Goal: Task Accomplishment & Management: Use online tool/utility

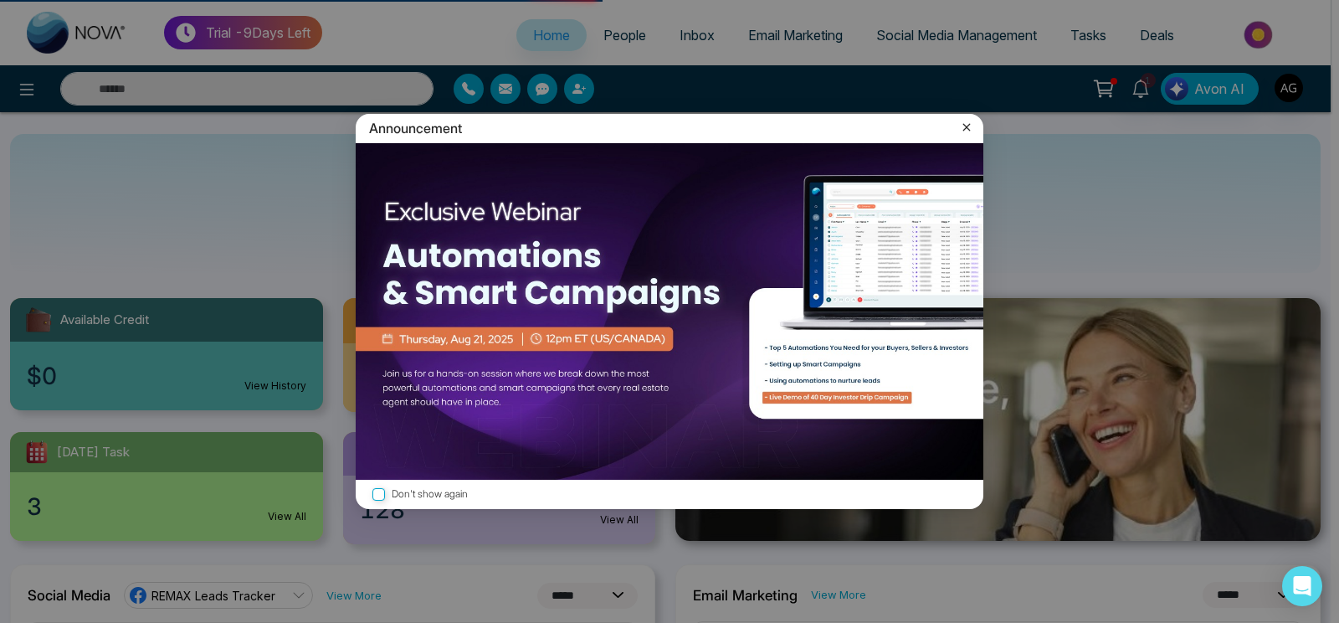
select select "*"
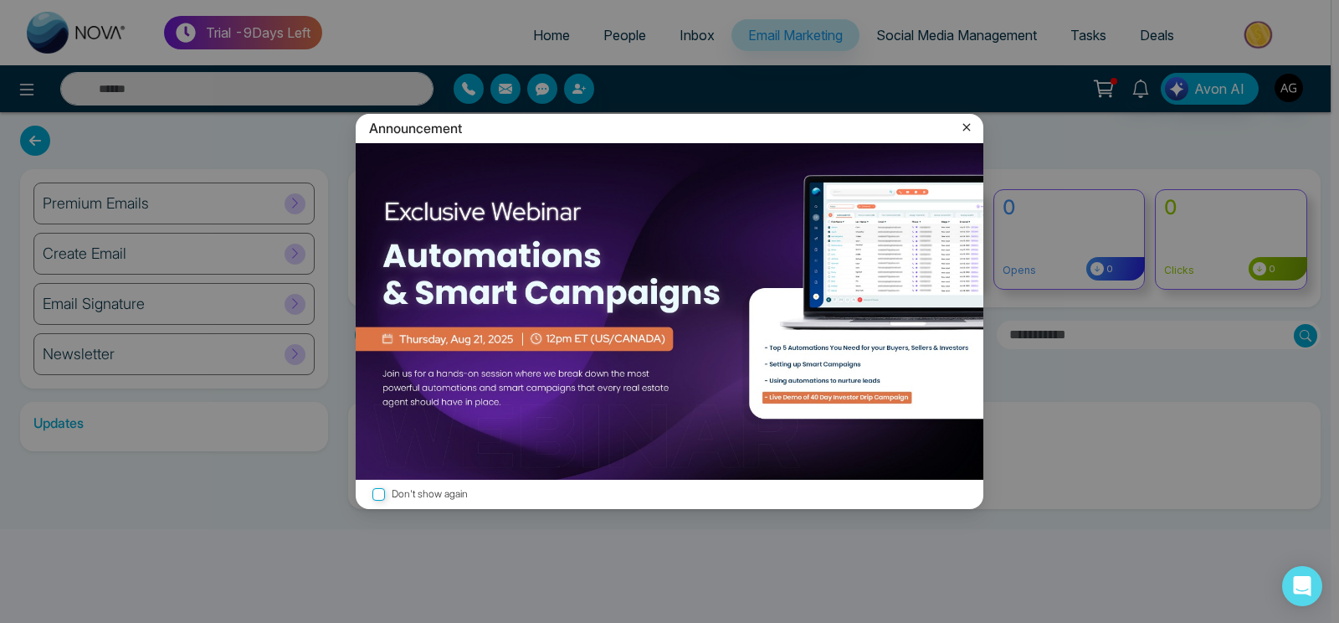
click at [963, 121] on icon at bounding box center [966, 127] width 17 height 17
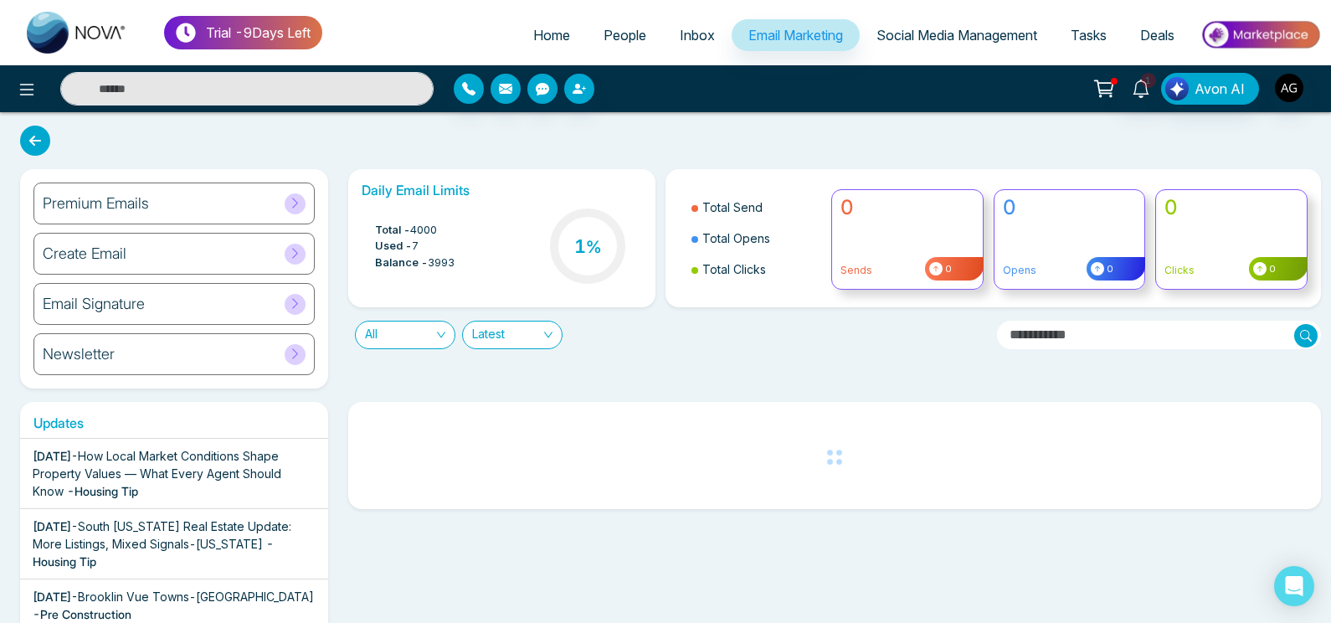
click at [216, 187] on div "Premium Emails" at bounding box center [173, 203] width 281 height 42
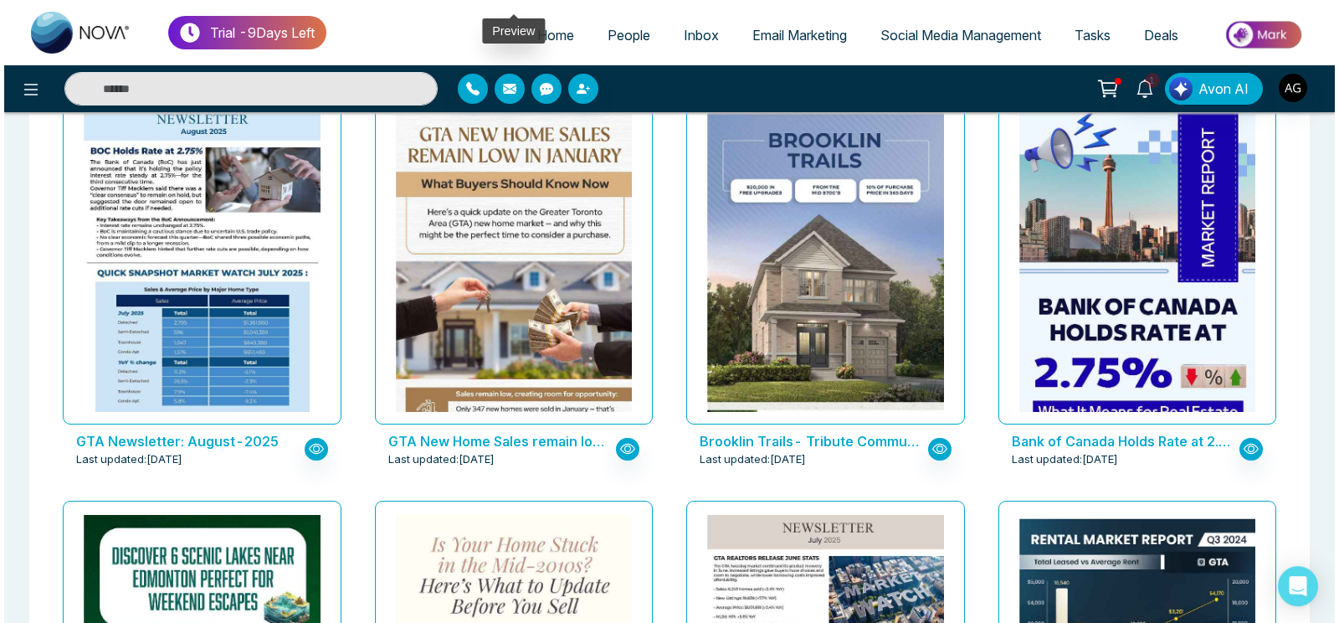
scroll to position [626, 0]
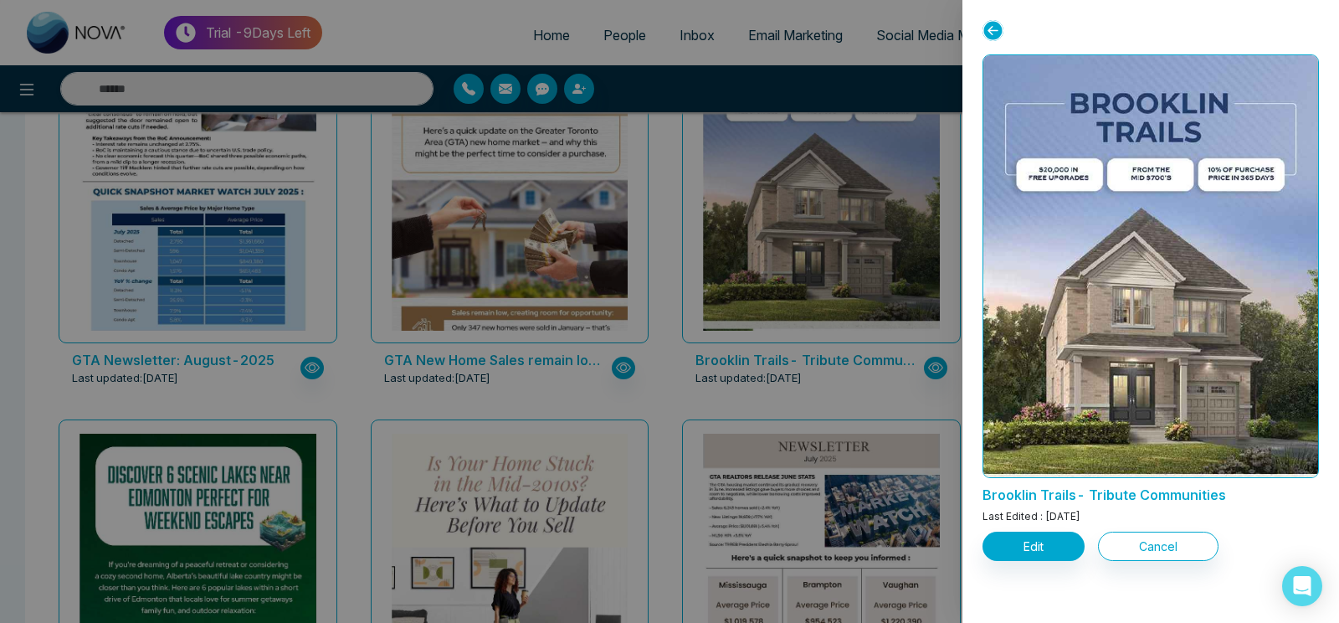
click at [1045, 532] on div "Edit Cancel" at bounding box center [1151, 543] width 337 height 36
click at [1045, 544] on button "Edit" at bounding box center [1034, 546] width 102 height 29
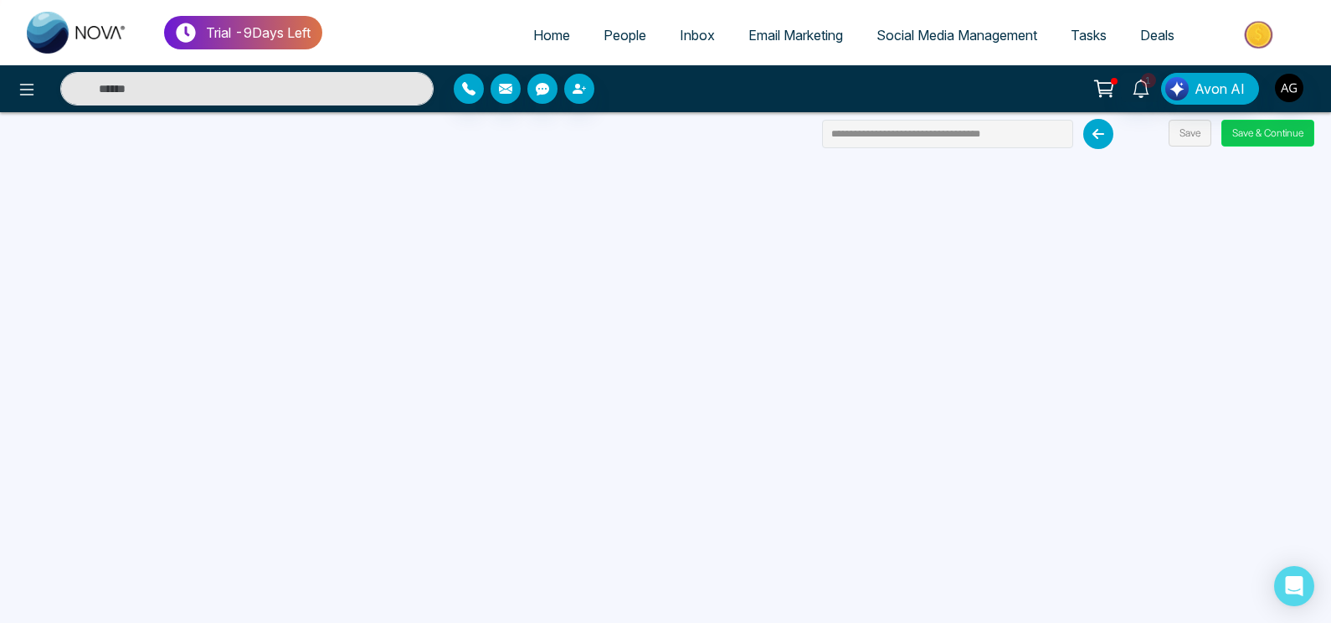
click at [1274, 138] on button "Save & Continue" at bounding box center [1267, 133] width 93 height 27
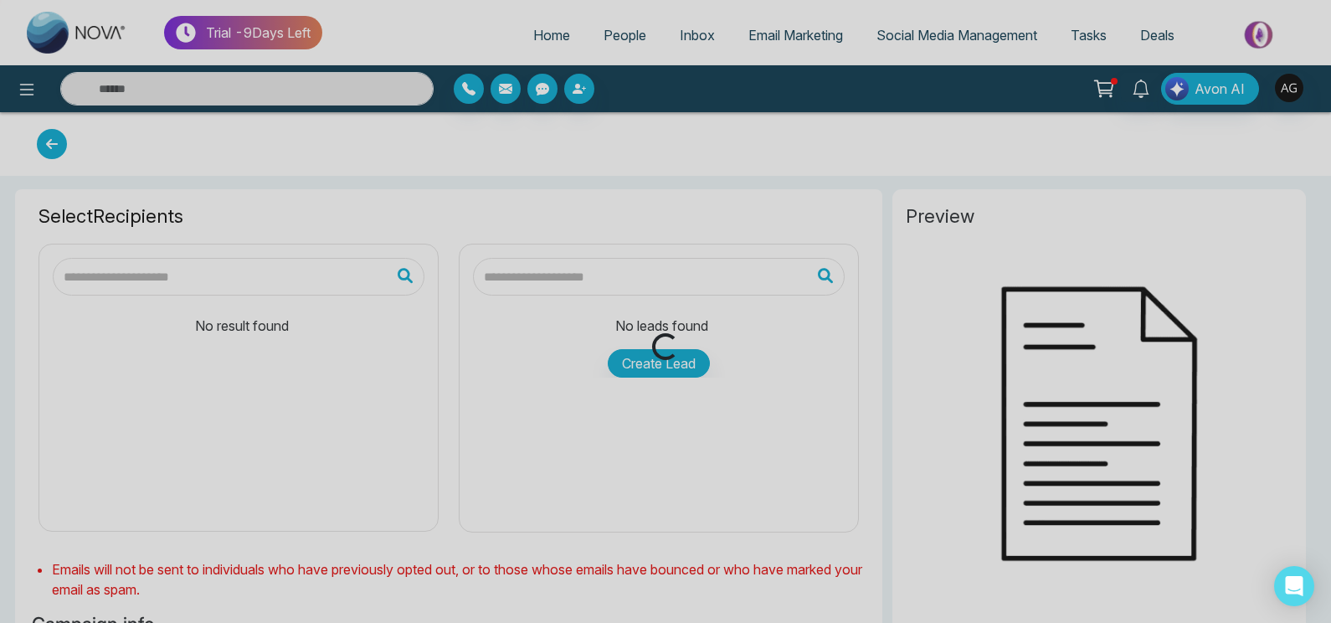
type input "**********"
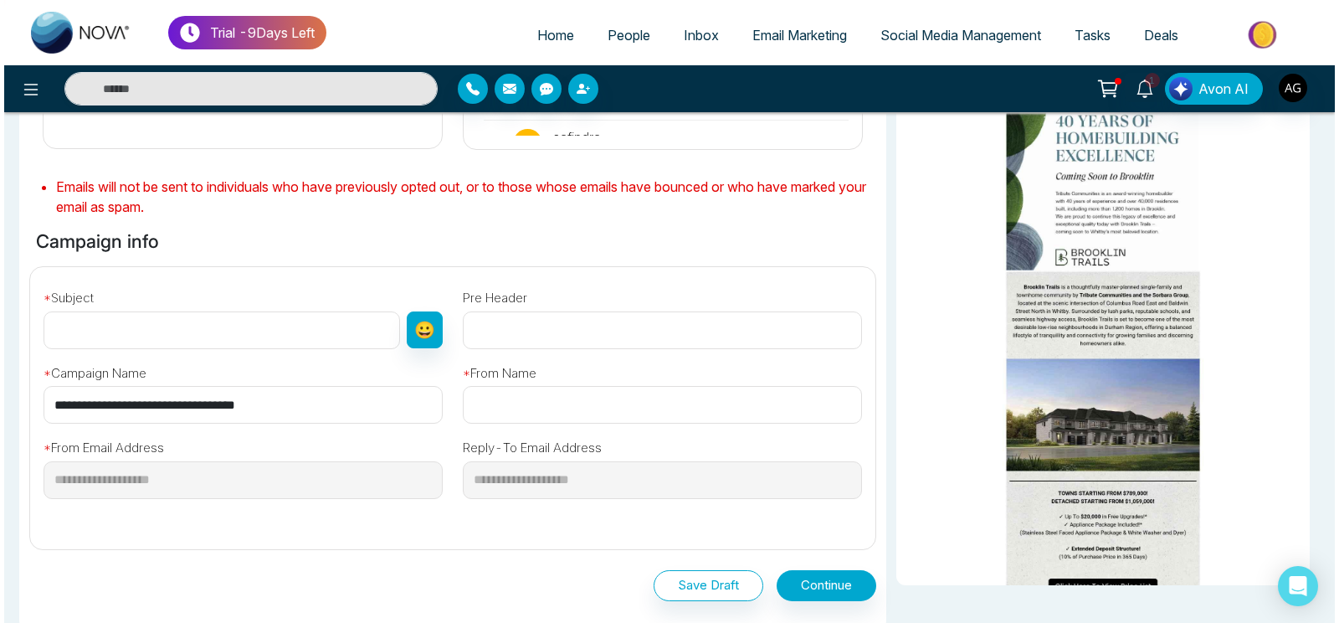
scroll to position [414, 0]
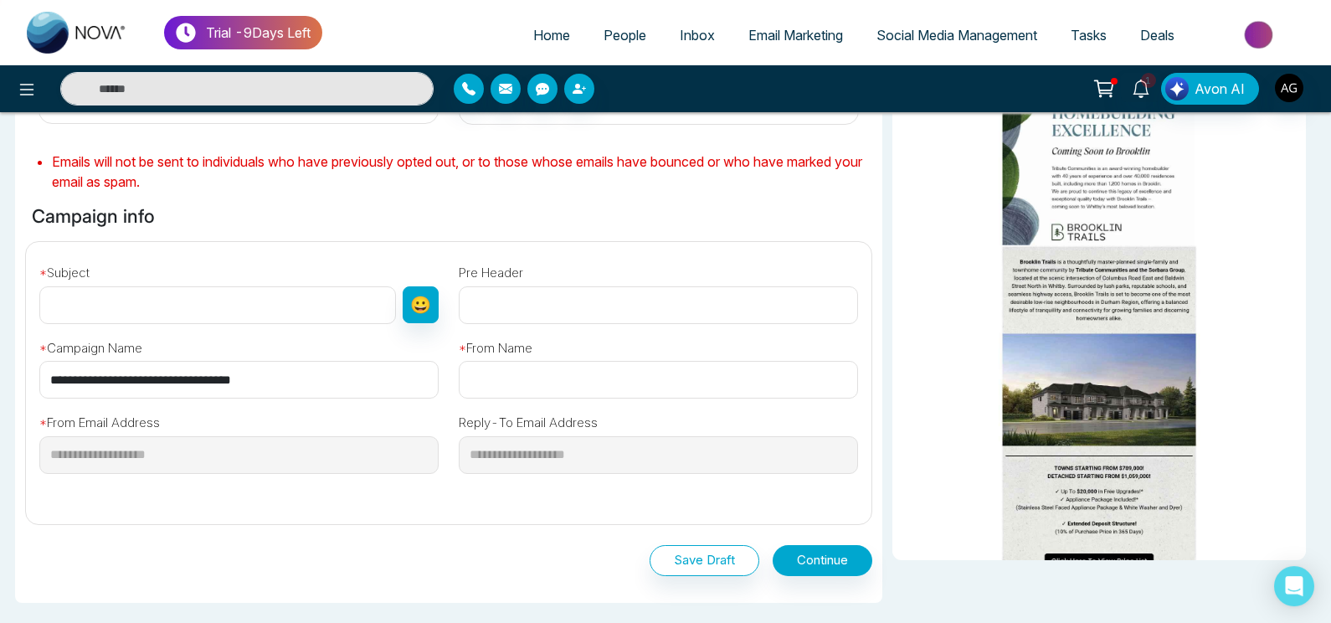
drag, startPoint x: 323, startPoint y: 378, endPoint x: 39, endPoint y: 370, distance: 283.9
click at [39, 370] on input "**********" at bounding box center [238, 380] width 399 height 38
click at [213, 296] on input "text" at bounding box center [217, 305] width 357 height 38
paste input "**********"
type input "**********"
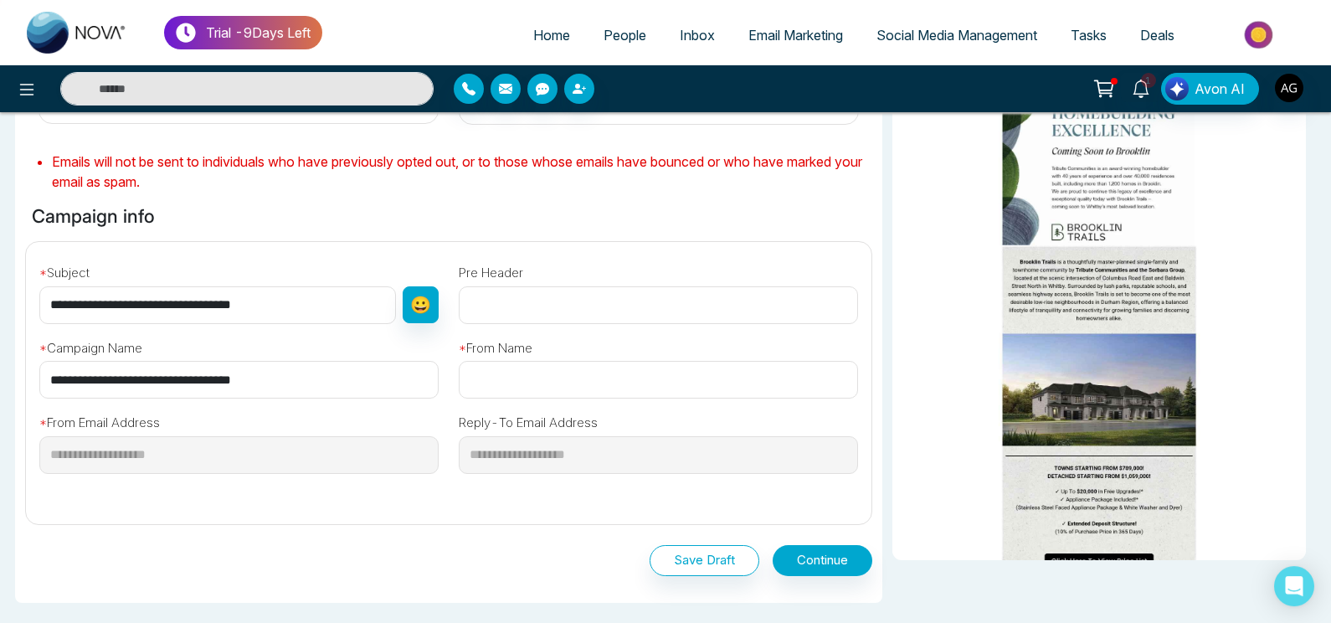
click at [588, 395] on input "text" at bounding box center [658, 380] width 399 height 38
click at [587, 388] on input "text" at bounding box center [658, 380] width 399 height 38
type input "*********"
click at [836, 563] on button "Continue" at bounding box center [823, 560] width 100 height 31
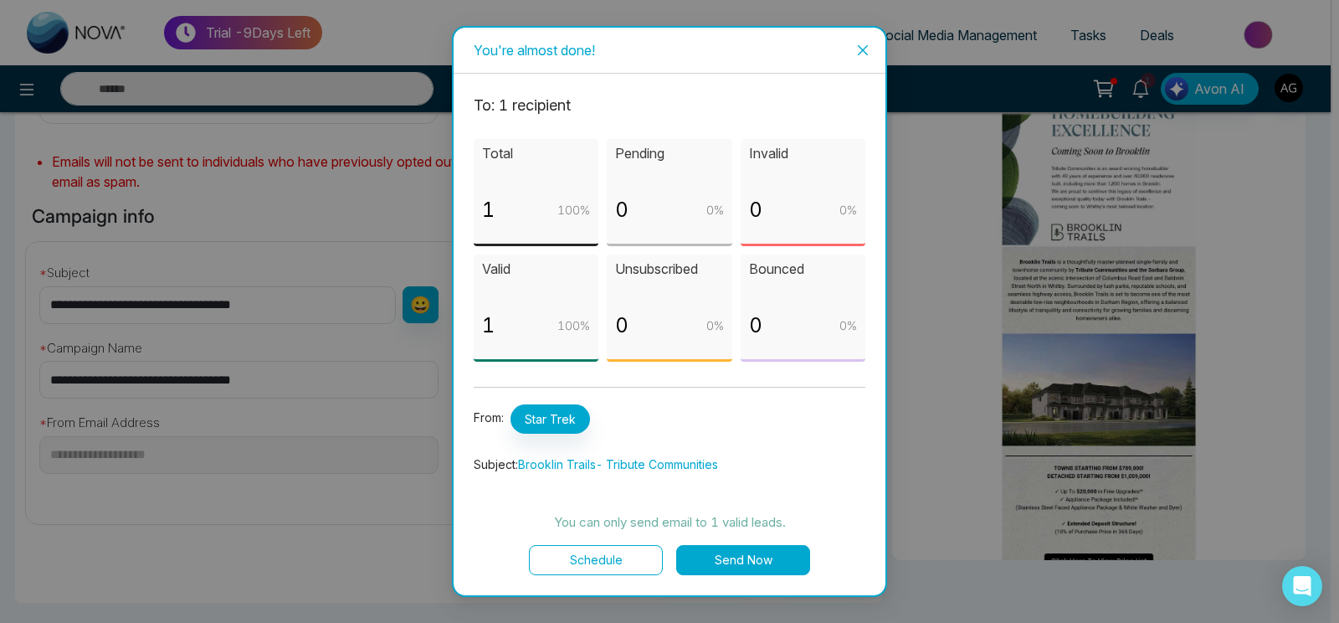
click at [639, 555] on button "Schedule" at bounding box center [596, 560] width 134 height 30
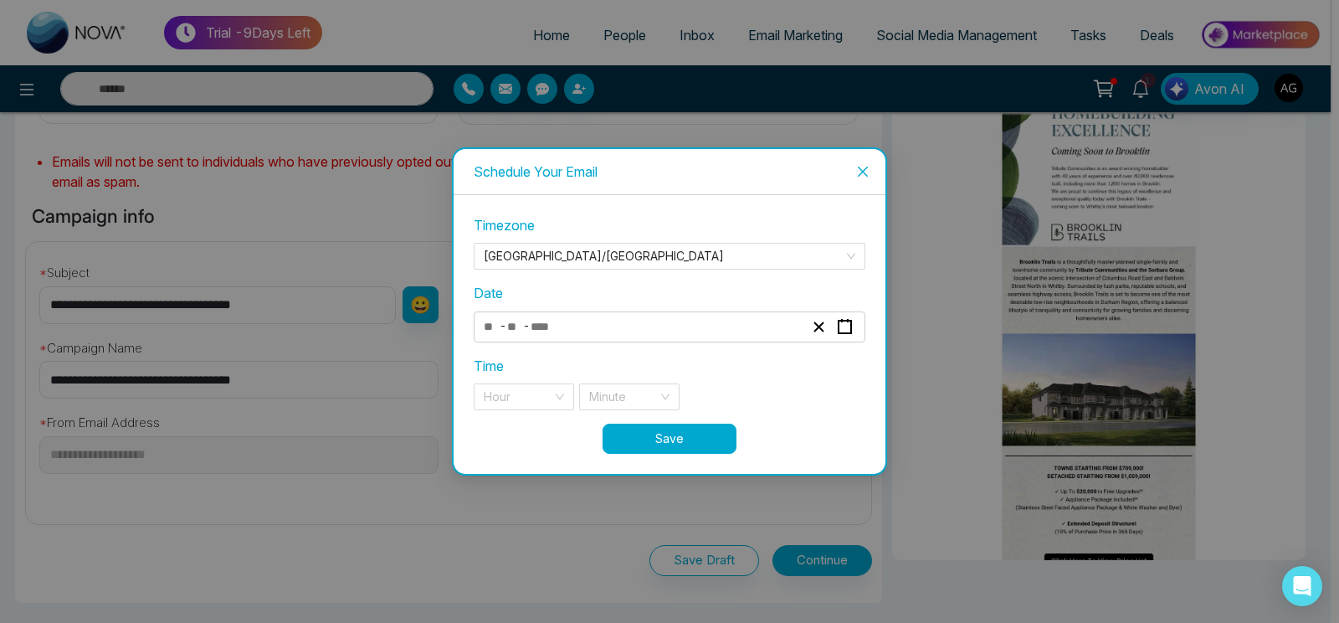
click at [645, 333] on div "- -" at bounding box center [643, 327] width 325 height 23
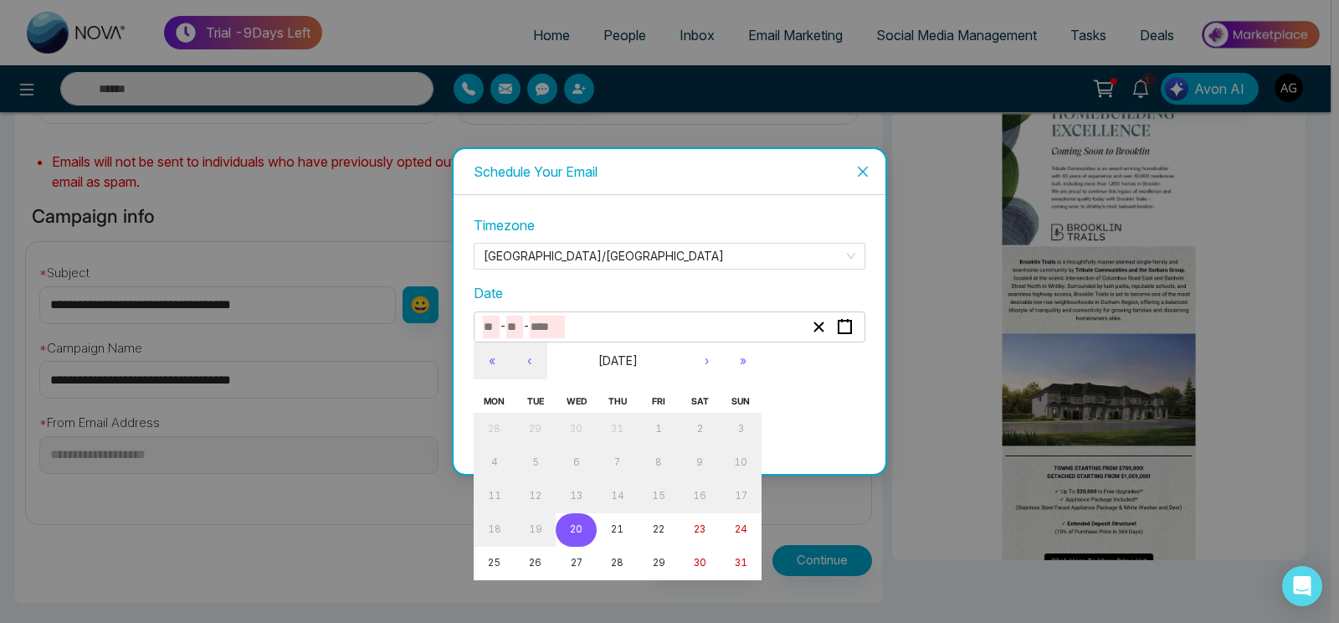
click at [577, 534] on abbr "20" at bounding box center [576, 529] width 13 height 12
type input "*"
type input "**"
type input "****"
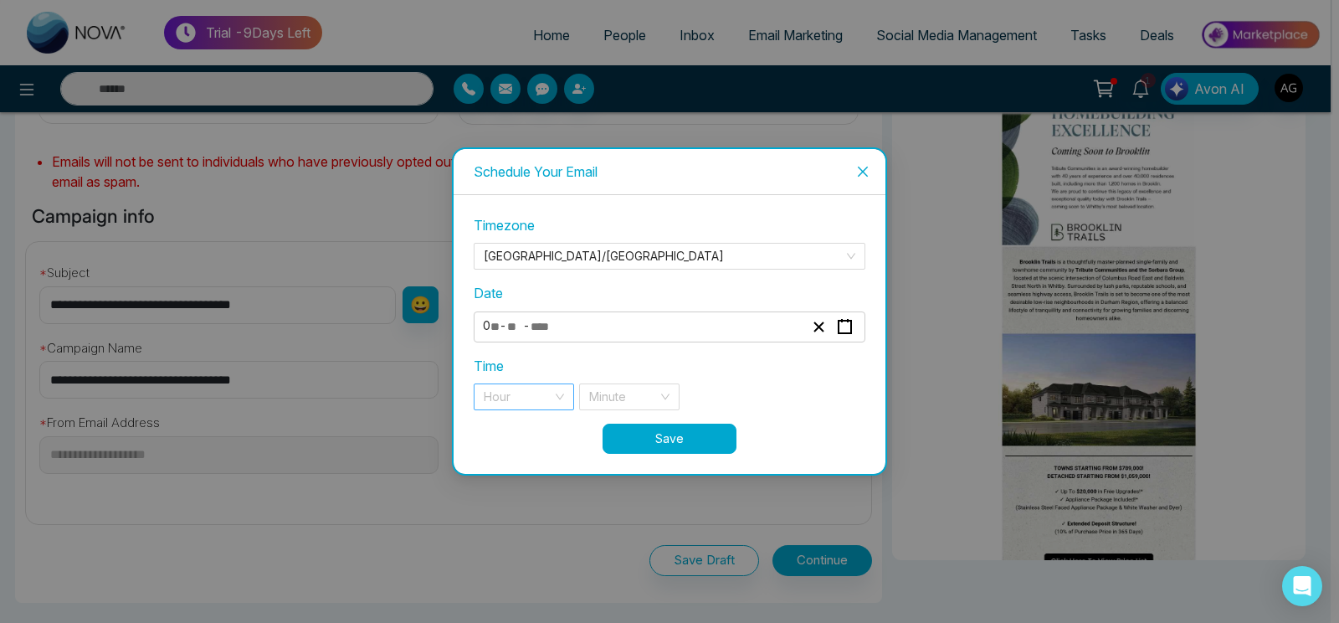
click at [537, 396] on input "search" at bounding box center [518, 396] width 69 height 25
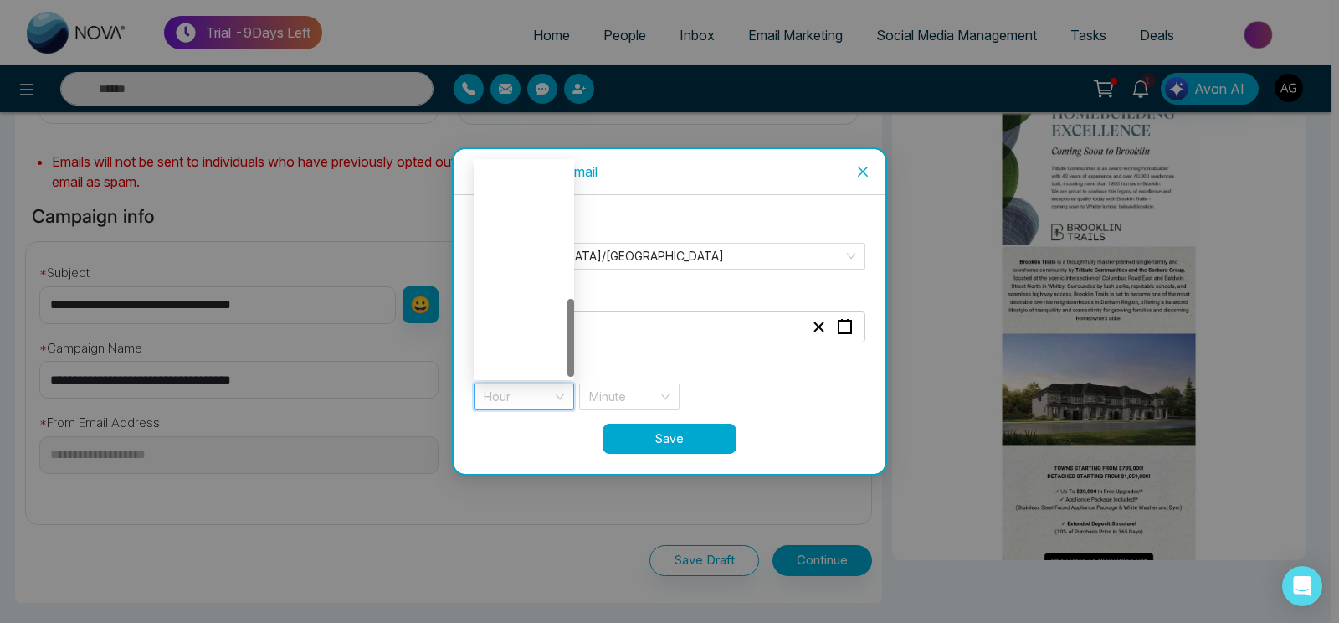
scroll to position [374, 0]
click at [505, 268] on div "7 pm" at bounding box center [524, 257] width 100 height 27
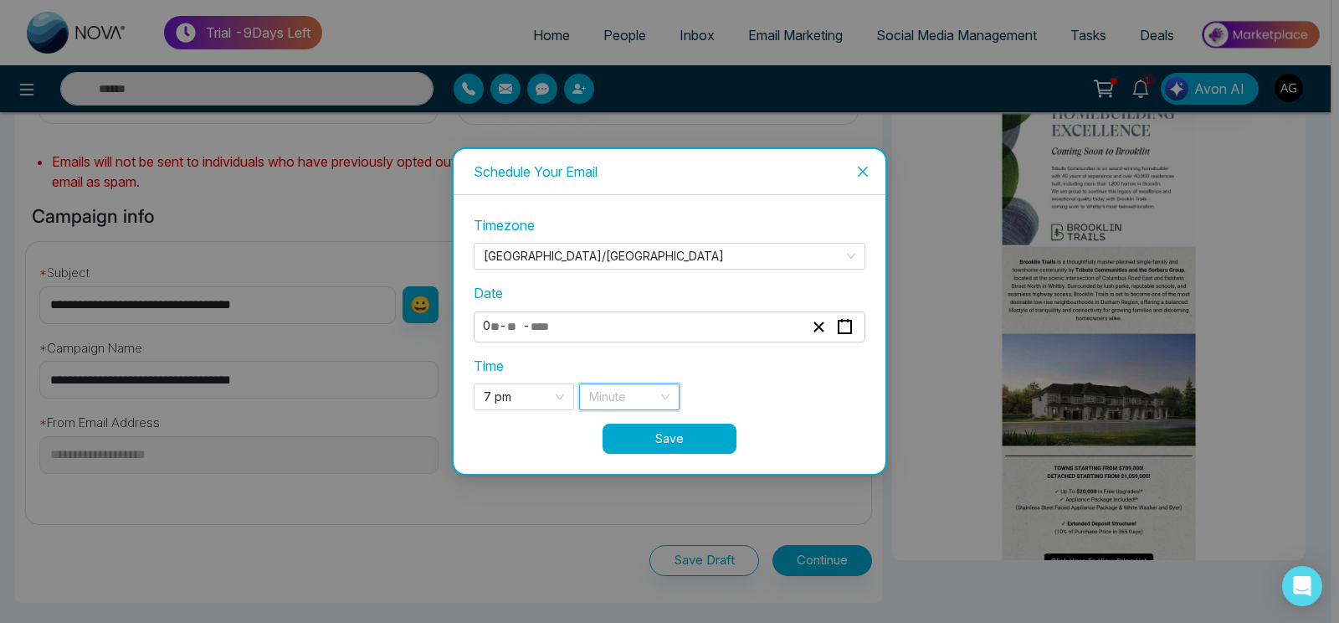
click at [628, 388] on input "search" at bounding box center [623, 396] width 69 height 25
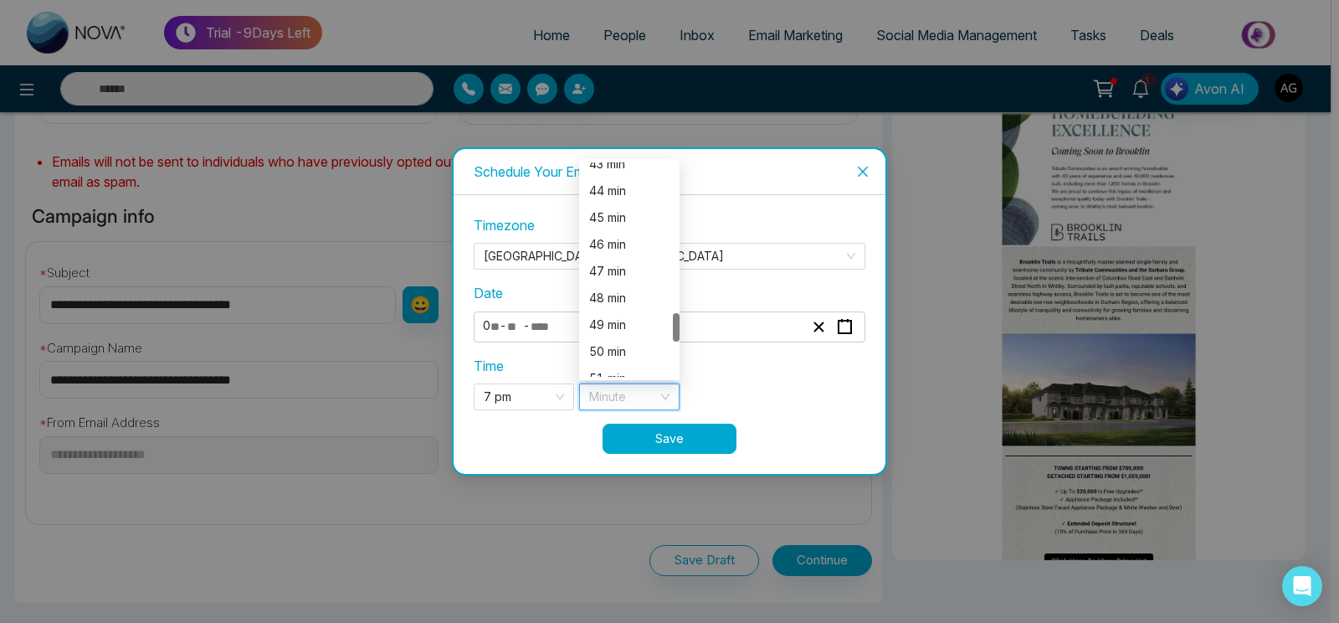
scroll to position [1189, 0]
click at [630, 293] on div "49 min" at bounding box center [629, 299] width 80 height 18
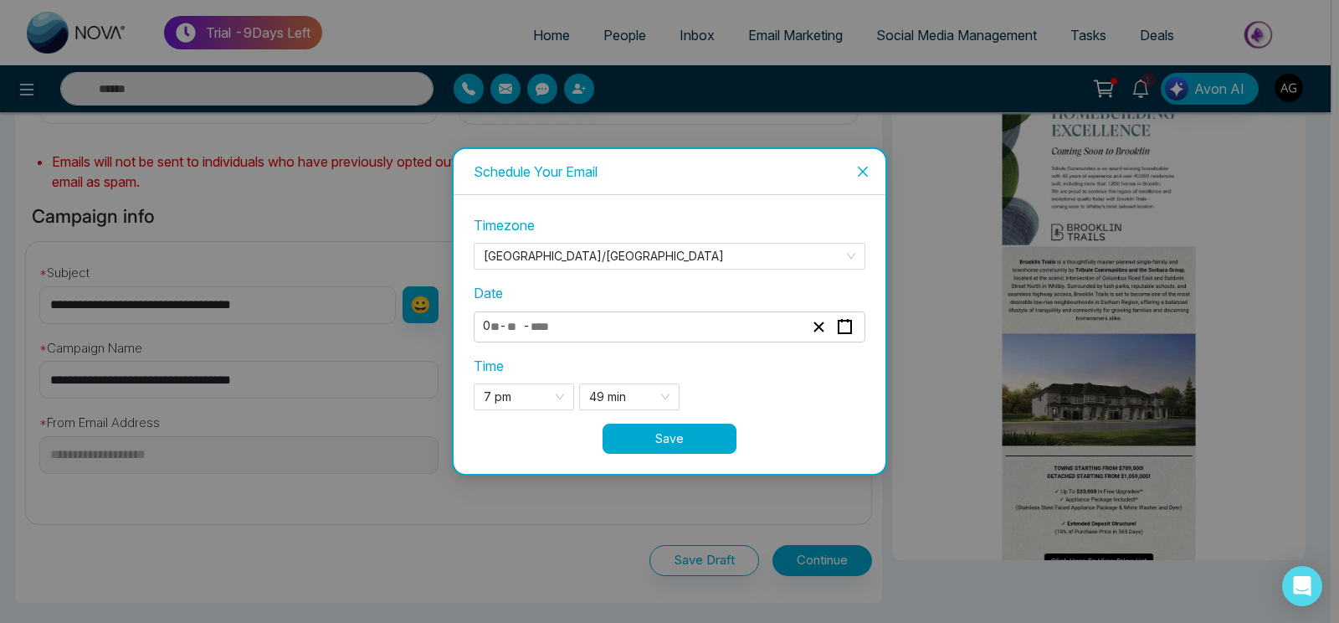
click at [688, 439] on button "Save" at bounding box center [670, 439] width 134 height 30
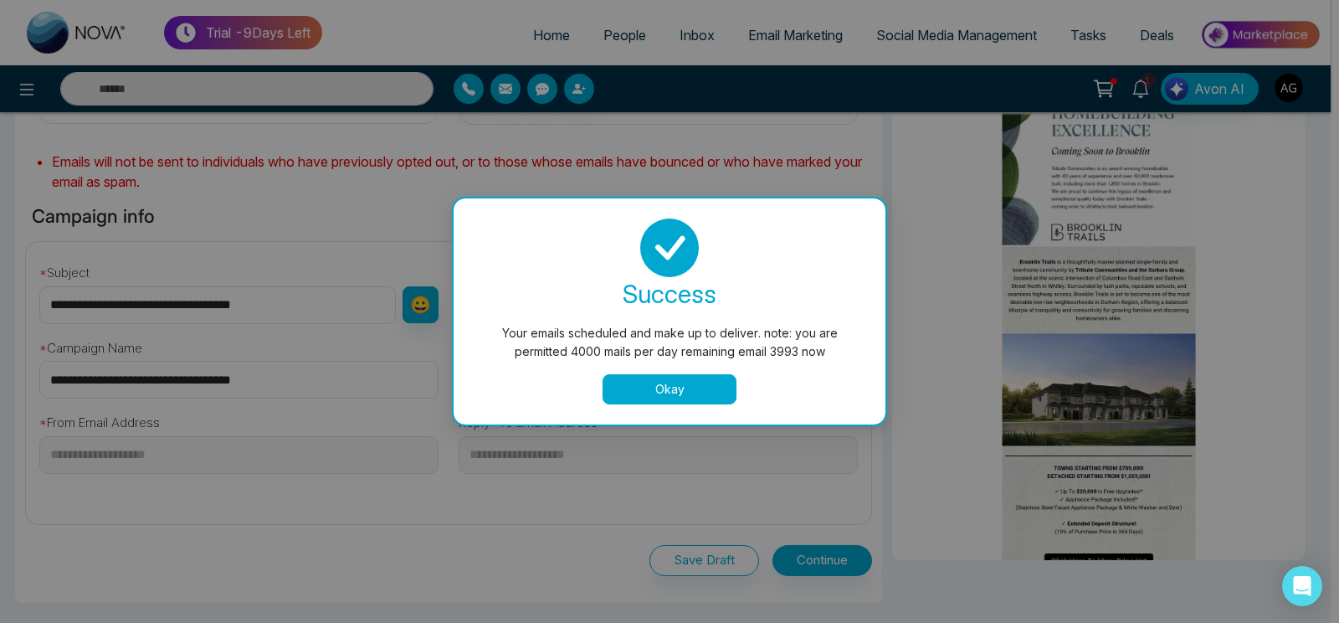
click at [678, 380] on button "Okay" at bounding box center [670, 389] width 134 height 30
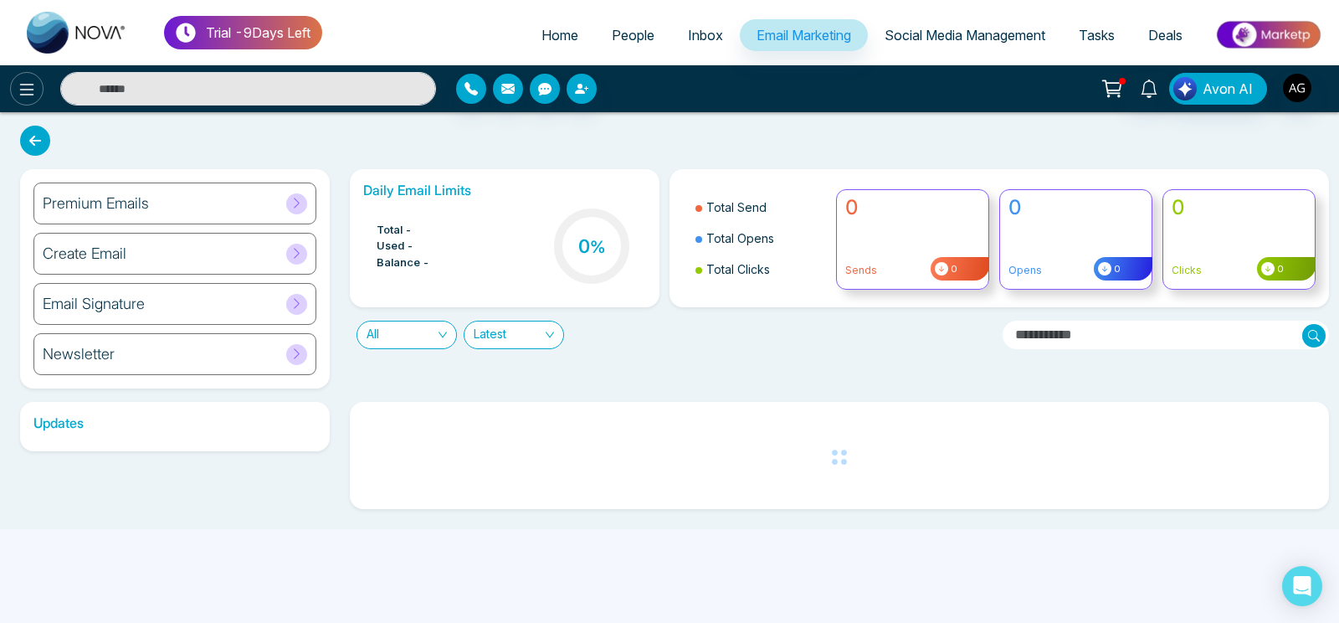
click at [28, 93] on icon at bounding box center [27, 90] width 20 height 20
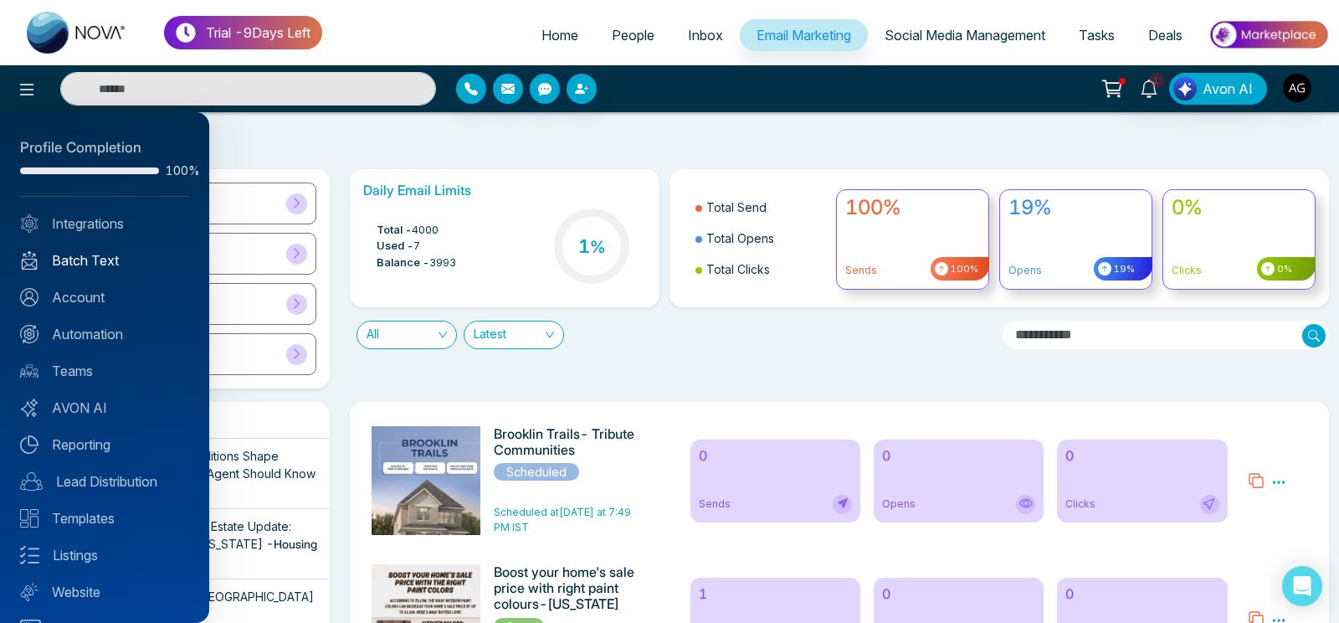
click at [109, 260] on link "Batch Text" at bounding box center [104, 260] width 169 height 20
click at [137, 266] on link "Batch Text" at bounding box center [104, 260] width 169 height 20
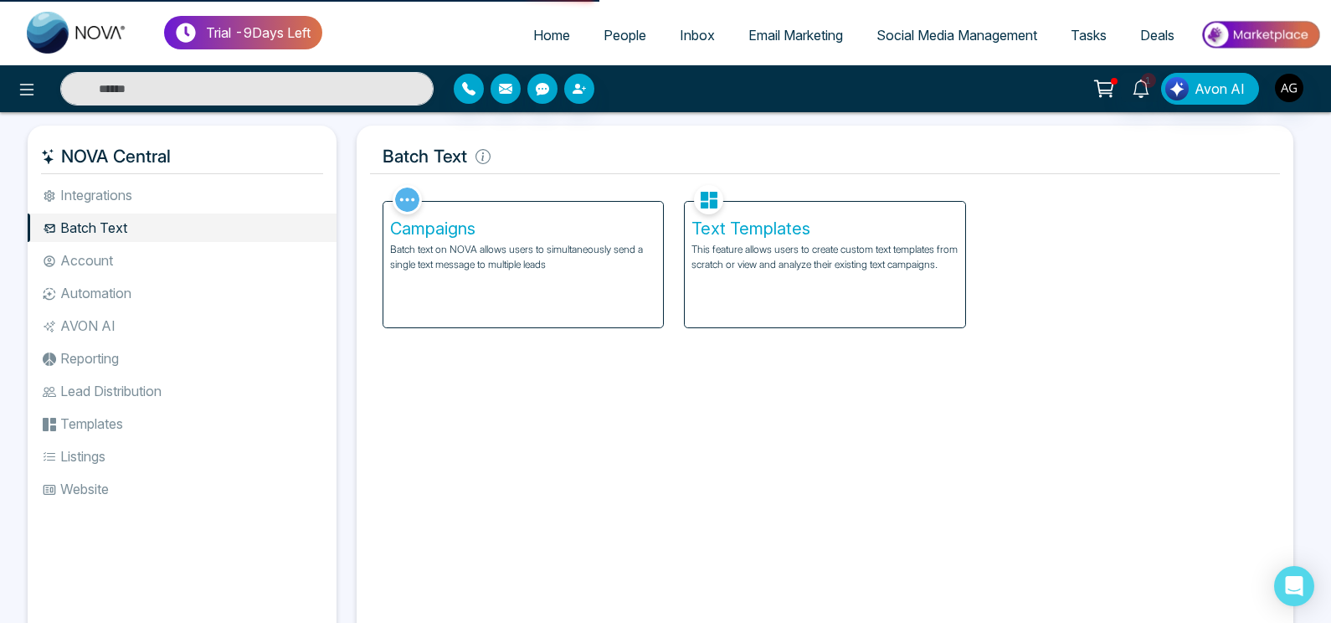
click at [555, 279] on div "Campaigns Batch text on NOVA allows users to simultaneously send a single text …" at bounding box center [523, 265] width 280 height 126
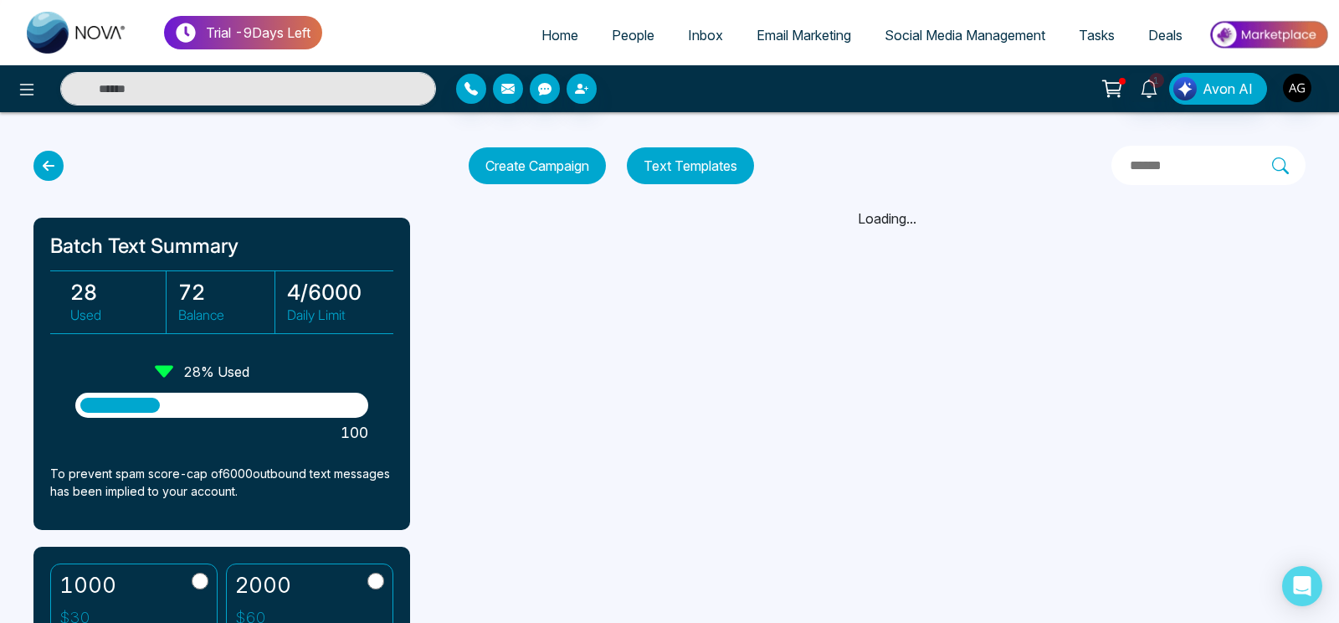
click at [712, 166] on button "Text Templates" at bounding box center [690, 165] width 127 height 37
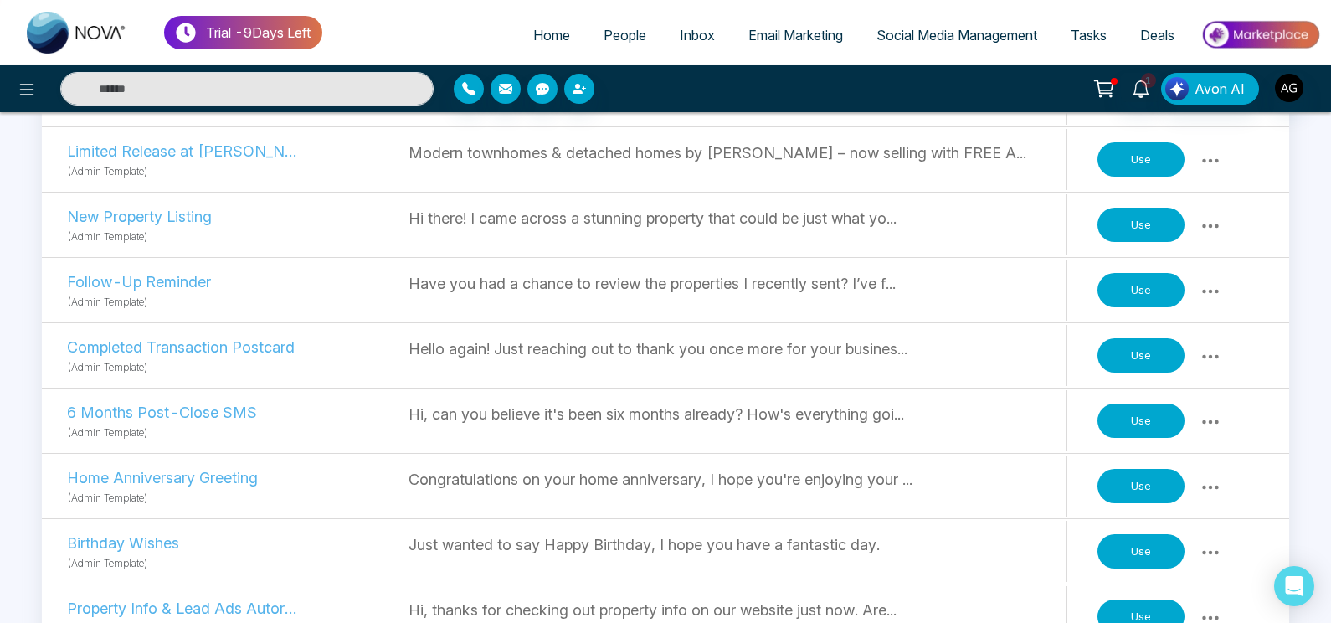
scroll to position [363, 0]
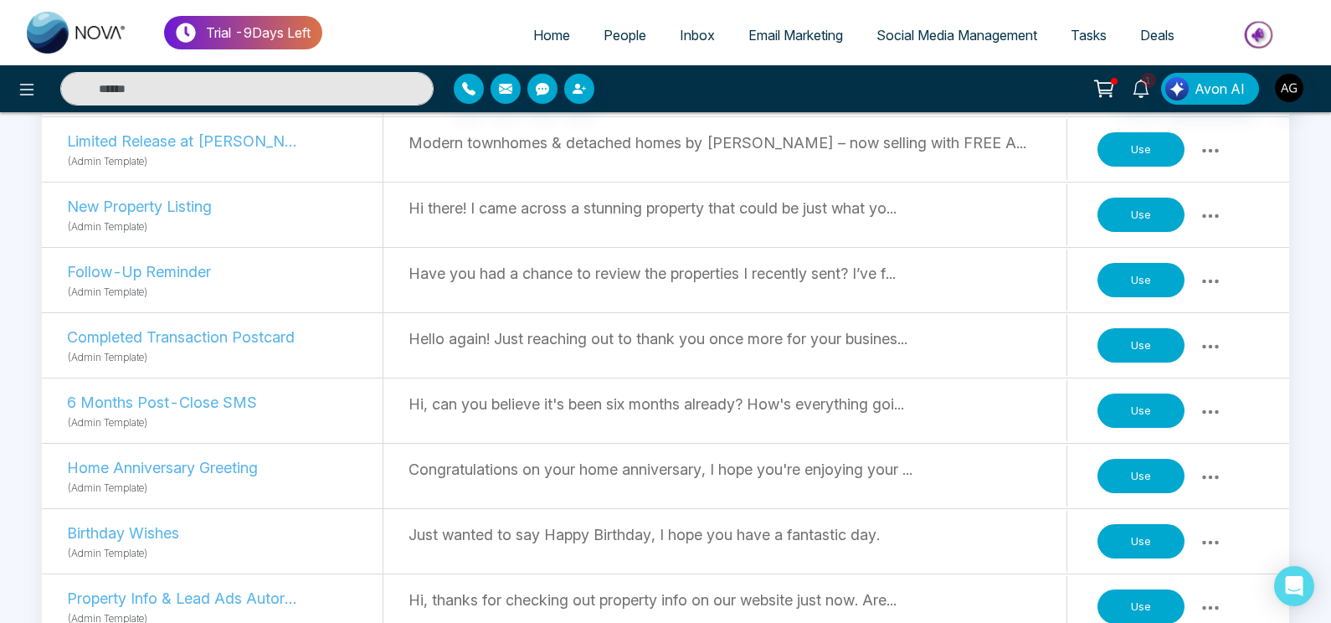
click at [1150, 414] on button "Use" at bounding box center [1140, 410] width 87 height 35
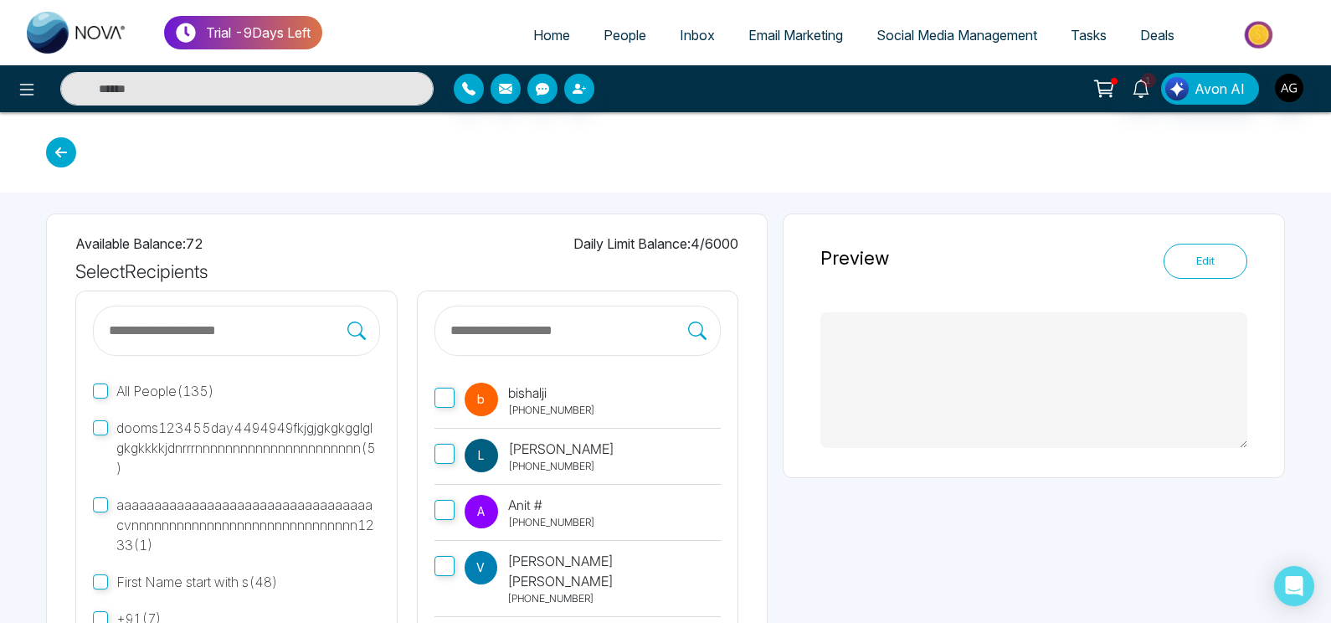
type textarea "**********"
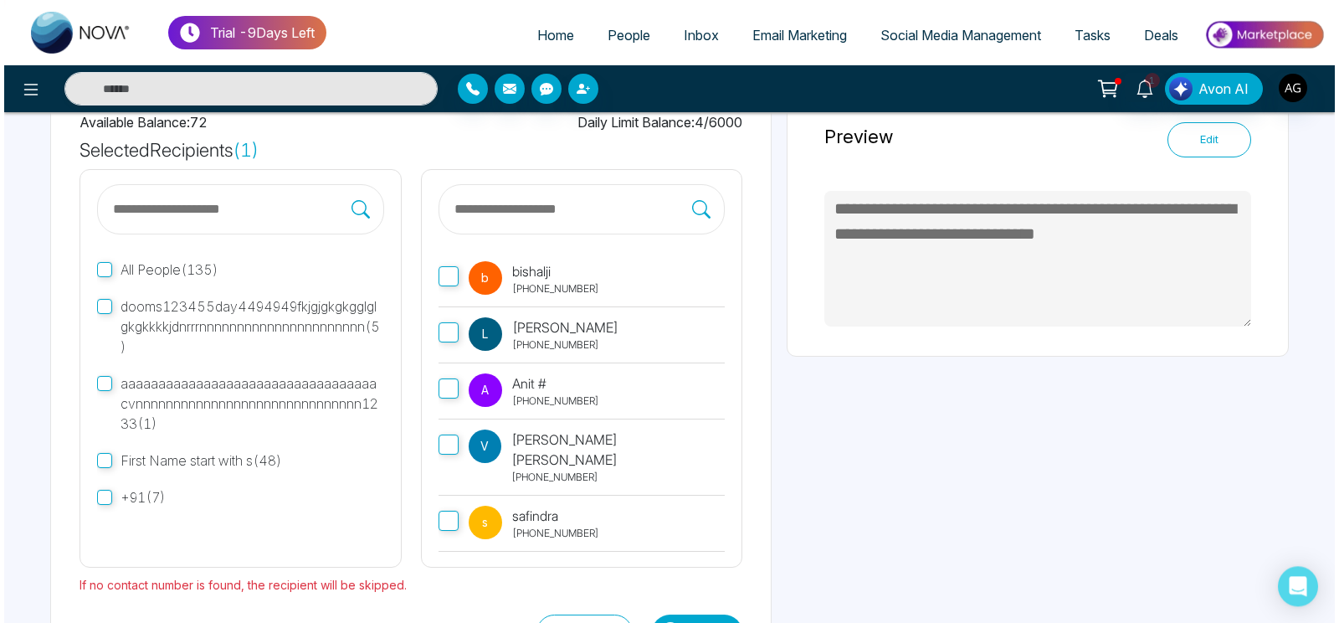
scroll to position [188, 0]
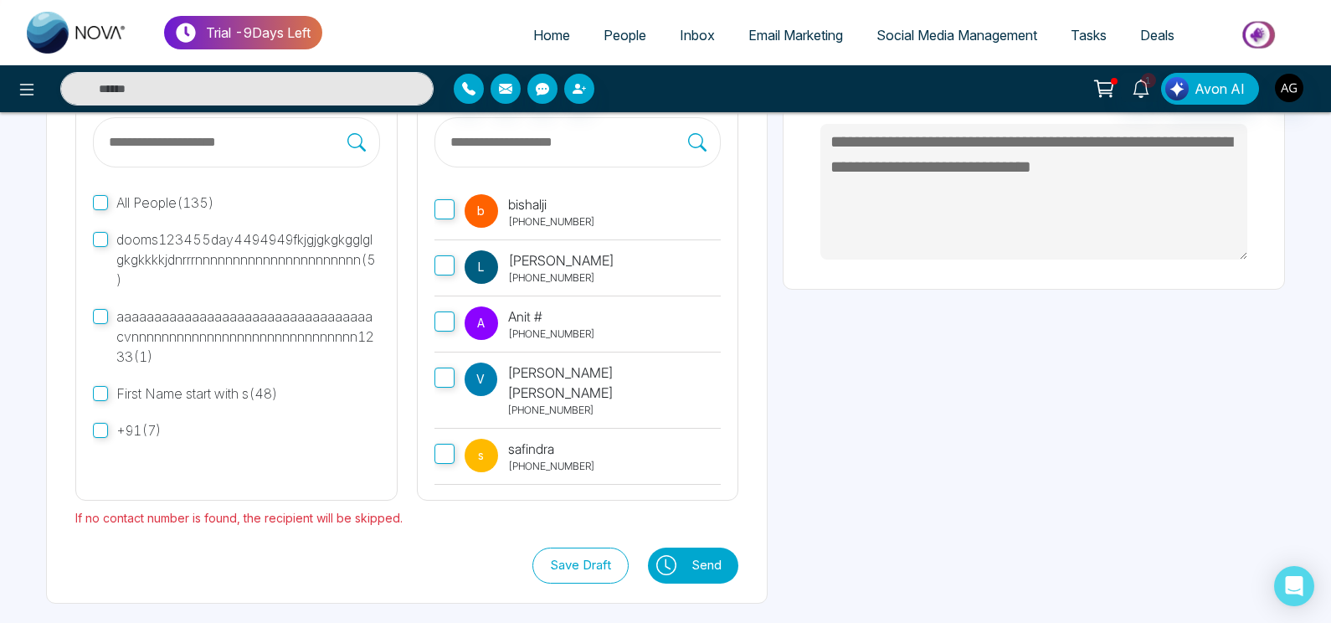
click at [672, 560] on icon at bounding box center [666, 565] width 20 height 20
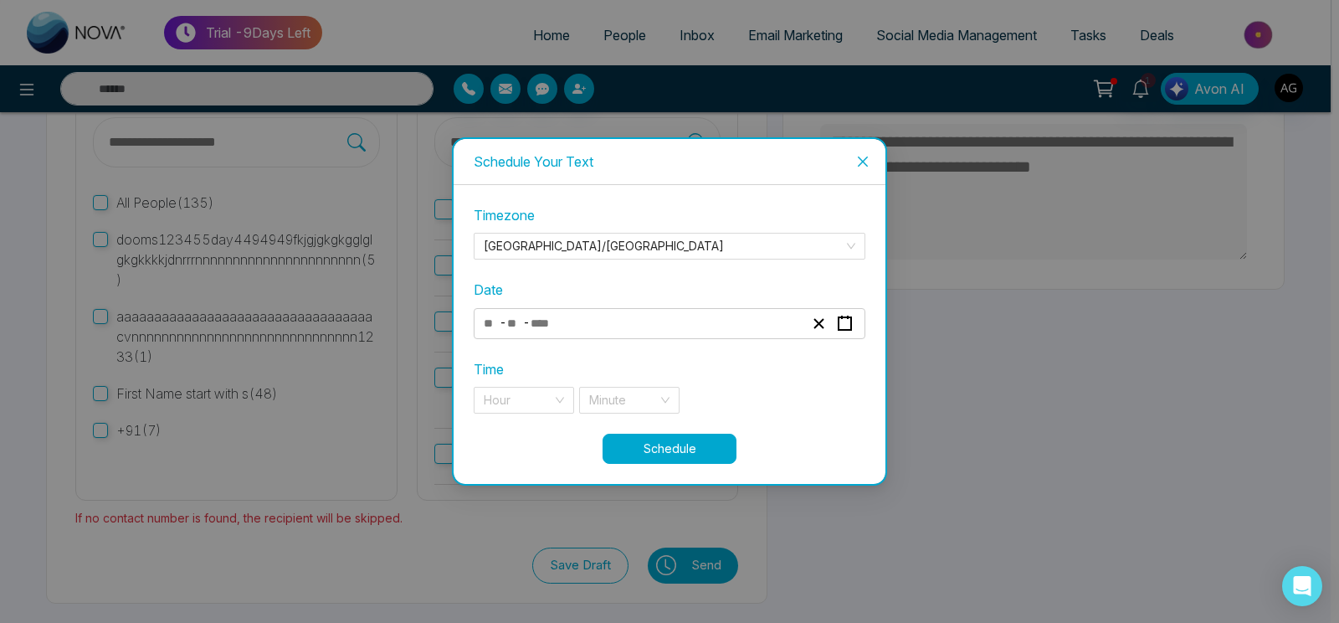
click at [634, 321] on div "- -" at bounding box center [643, 323] width 325 height 23
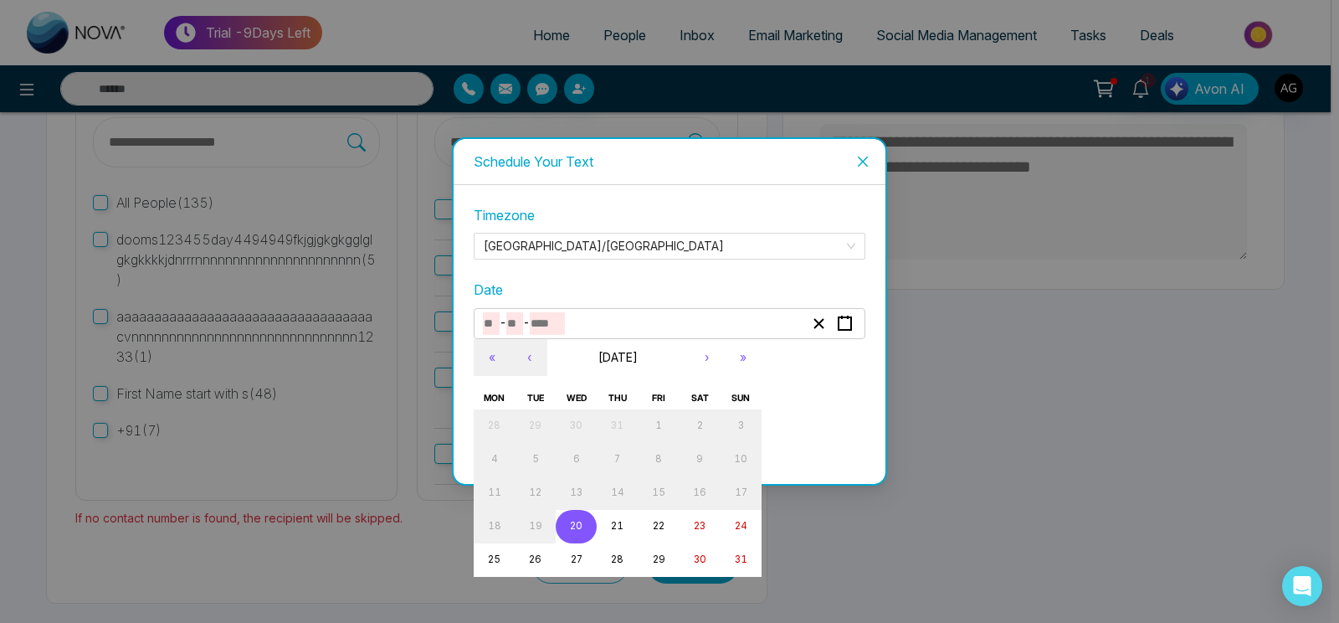
click at [571, 535] on button "20" at bounding box center [576, 526] width 41 height 33
type input "*"
type input "**"
type input "****"
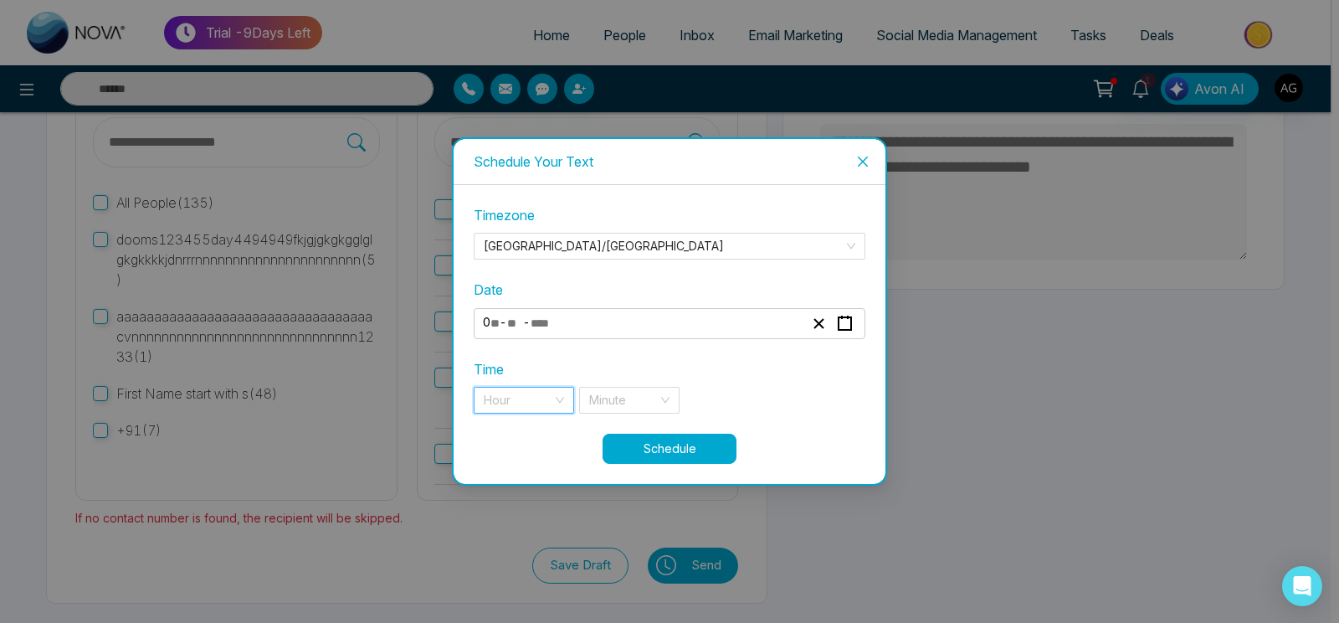
click at [517, 405] on input "search" at bounding box center [518, 400] width 69 height 25
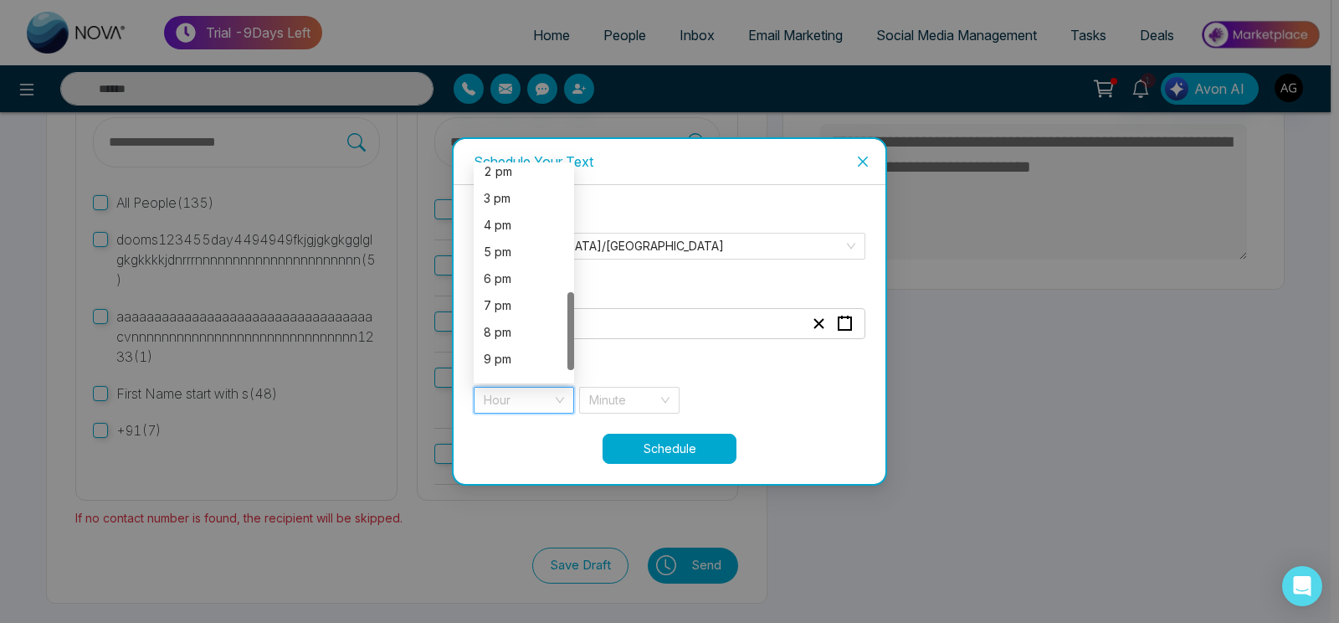
scroll to position [369, 0]
click at [525, 264] on div "7 pm" at bounding box center [524, 265] width 80 height 18
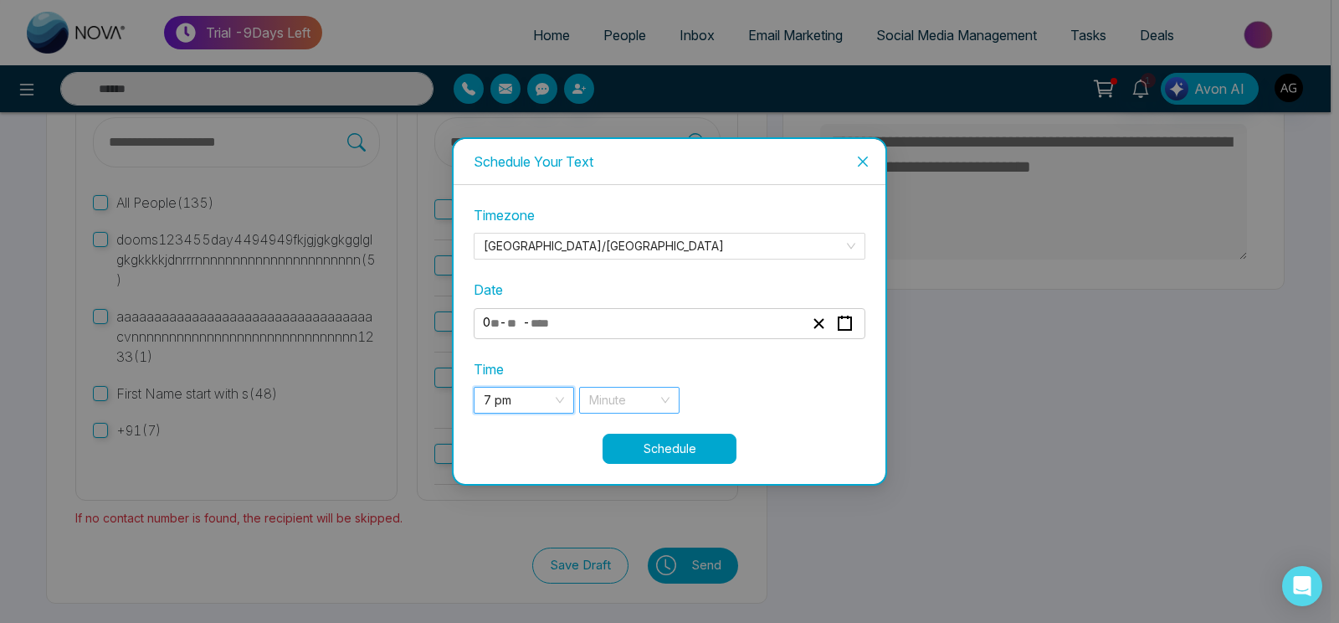
click at [661, 402] on div "Minute" at bounding box center [629, 400] width 100 height 27
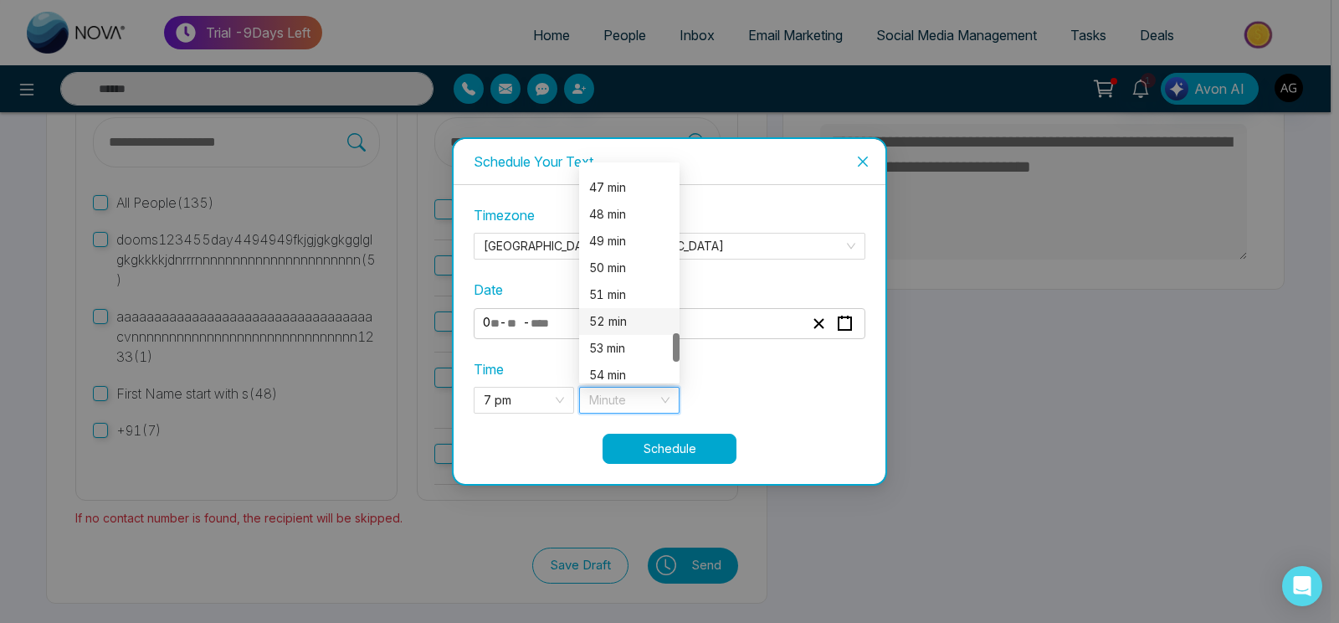
scroll to position [1256, 0]
click at [630, 319] on div "52 min" at bounding box center [629, 316] width 80 height 18
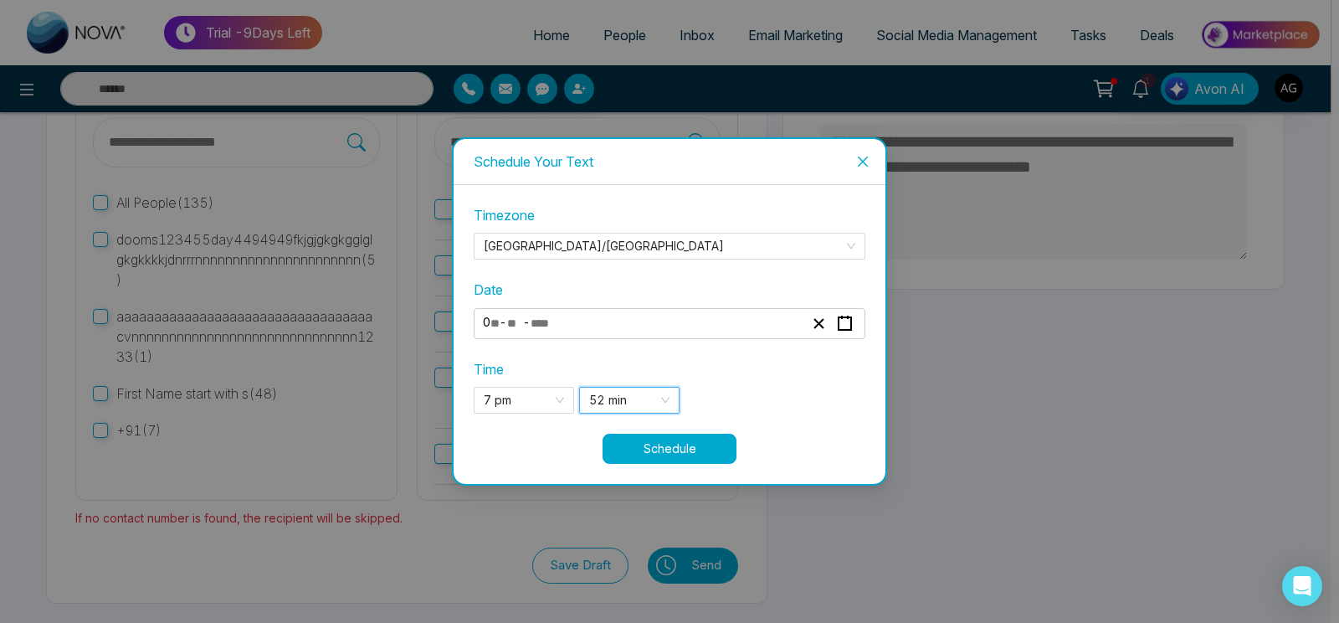
scroll to position [0, 0]
click at [684, 451] on button "Schedule" at bounding box center [670, 449] width 134 height 30
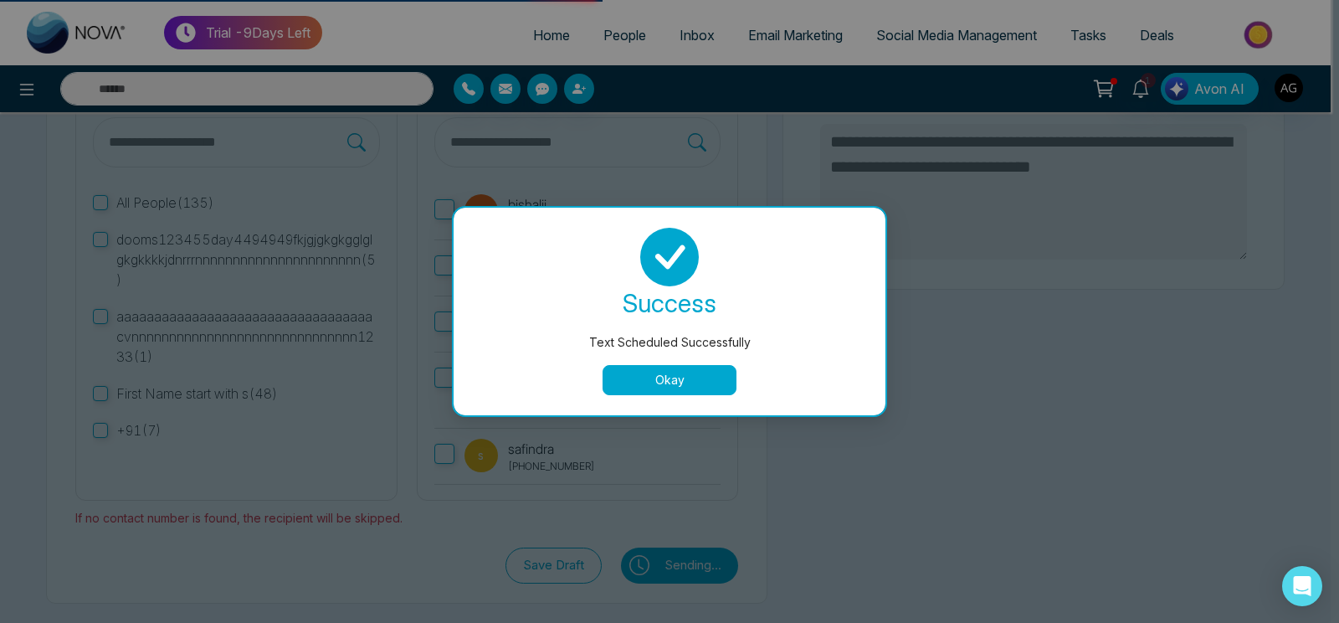
click at [693, 372] on button "Okay" at bounding box center [670, 380] width 134 height 30
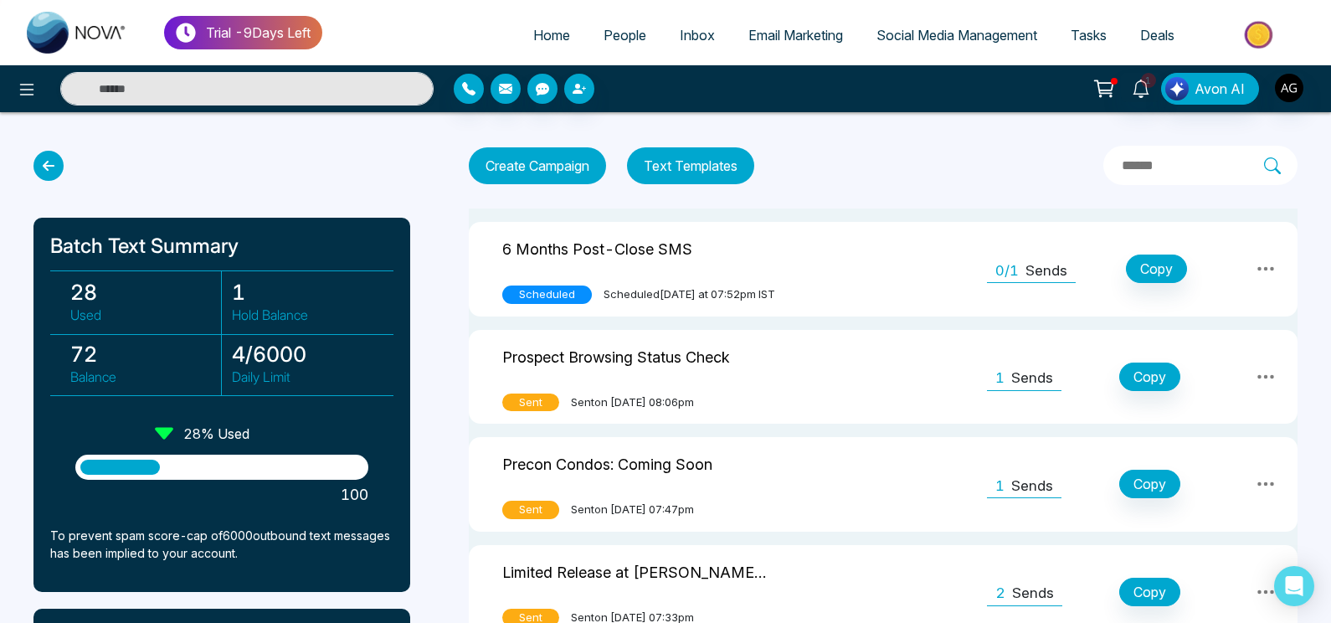
click at [533, 36] on span "Home" at bounding box center [551, 35] width 37 height 17
select select "*"
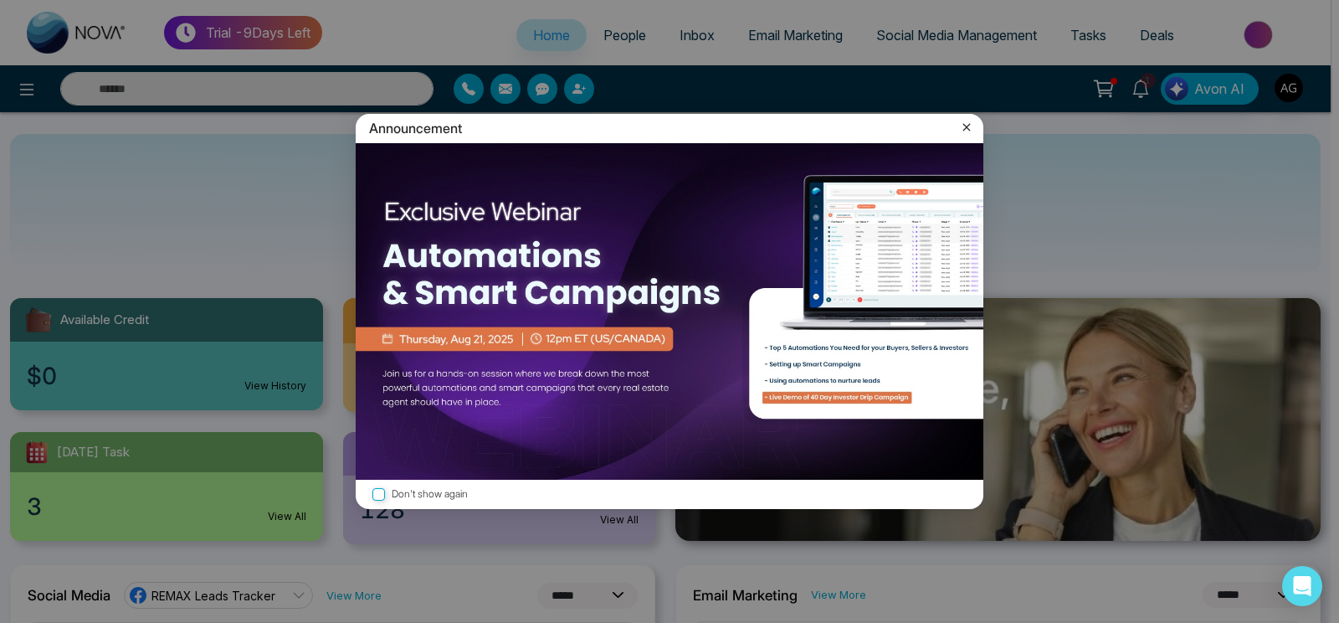
click at [963, 128] on icon at bounding box center [966, 127] width 17 height 17
